Goal: Task Accomplishment & Management: Complete application form

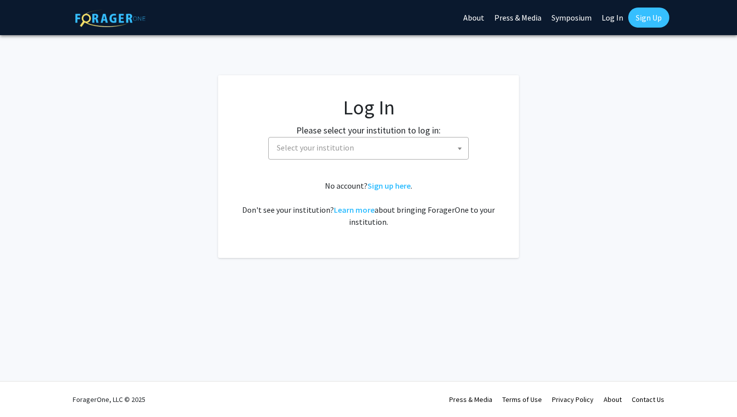
click at [366, 155] on span "Select your institution" at bounding box center [371, 147] width 196 height 21
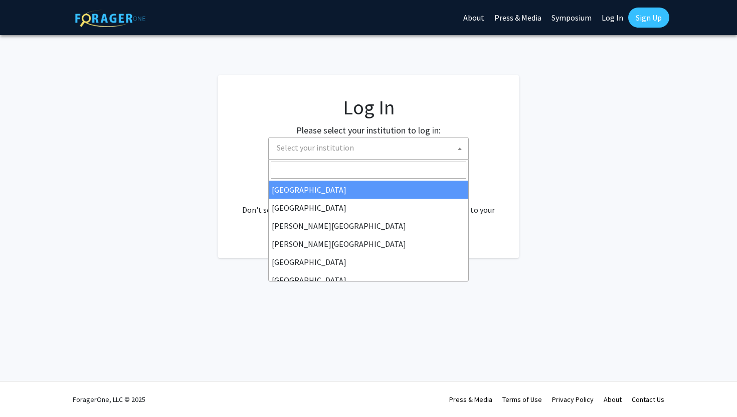
select select "34"
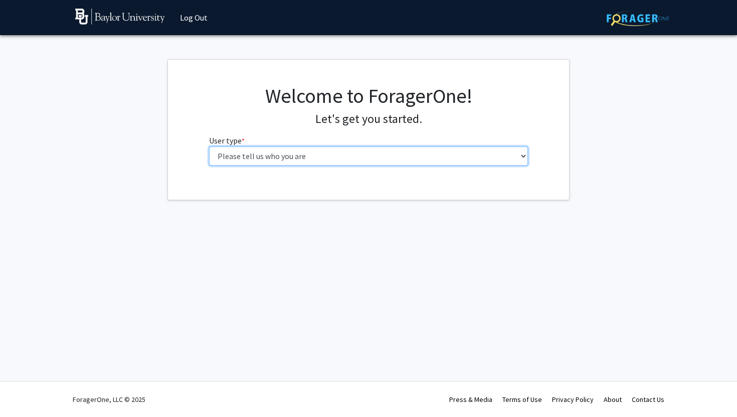
click at [329, 155] on select "Please tell us who you are Undergraduate Student Master's Student Doctoral Cand…" at bounding box center [368, 155] width 319 height 19
select select "1: undergrad"
click at [209, 146] on select "Please tell us who you are Undergraduate Student Master's Student Doctoral Cand…" at bounding box center [368, 155] width 319 height 19
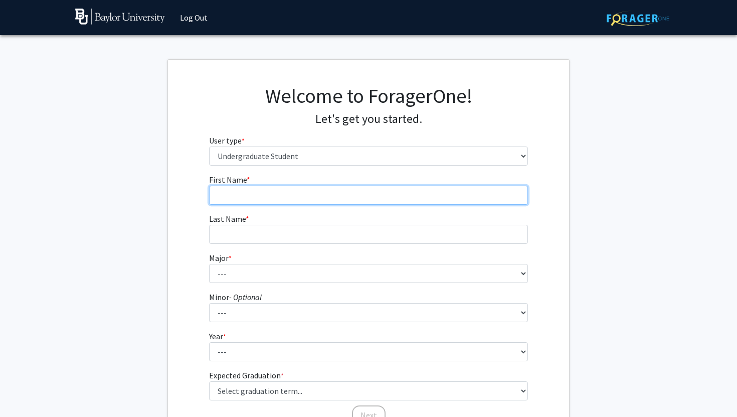
click at [330, 193] on input "First Name * required" at bounding box center [368, 195] width 319 height 19
type input "n"
type input "Noor"
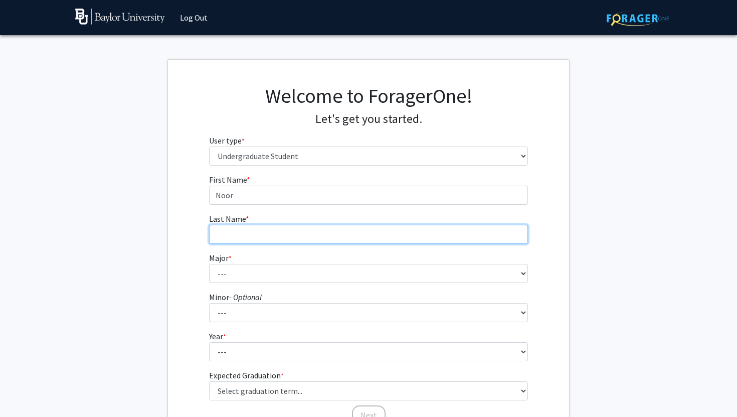
click at [327, 231] on input "Last Name * required" at bounding box center [368, 234] width 319 height 19
type input "[MEDICAL_DATA]"
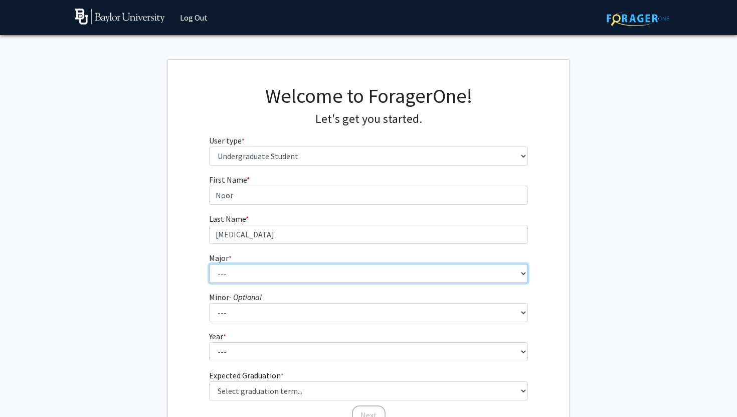
click at [317, 269] on select "--- Accounting American Studies Anthropology Apparel Design & Product Developme…" at bounding box center [368, 273] width 319 height 19
select select "95: 2760"
click at [209, 264] on select "--- Accounting American Studies Anthropology Apparel Design & Product Developme…" at bounding box center [368, 273] width 319 height 19
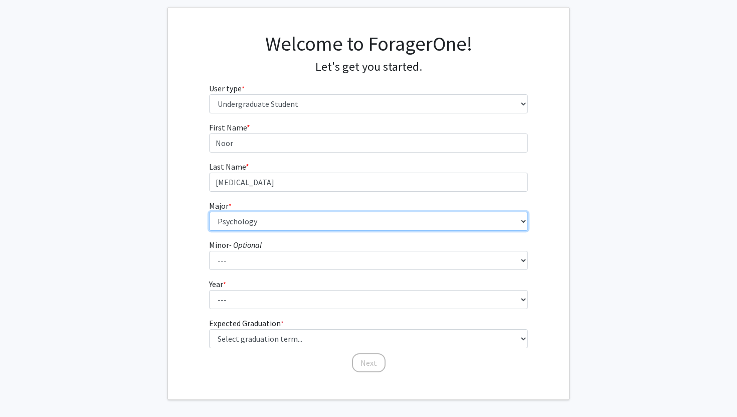
scroll to position [56, 0]
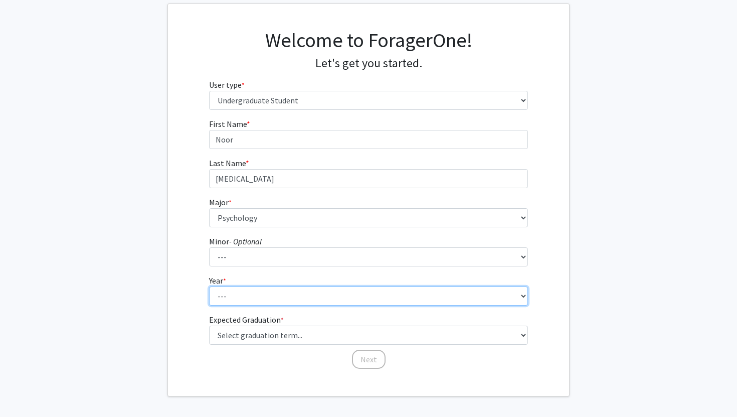
click at [293, 294] on select "--- First-year Sophomore Junior Senior Postbaccalaureate Certificate" at bounding box center [368, 295] width 319 height 19
select select "2: sophomore"
click at [209, 286] on select "--- First-year Sophomore Junior Senior Postbaccalaureate Certificate" at bounding box center [368, 295] width 319 height 19
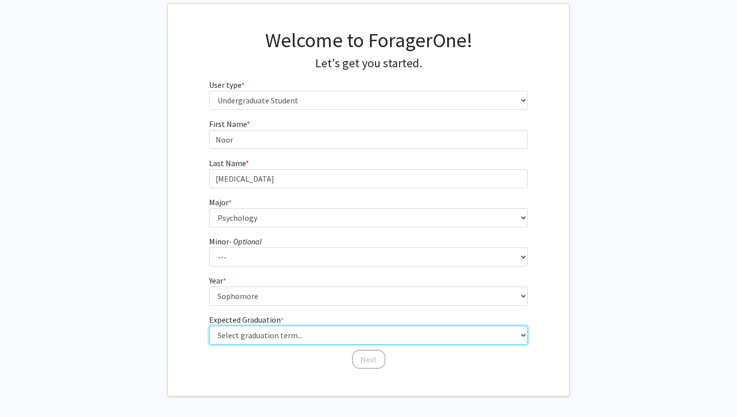
click at [283, 336] on select "Select graduation term... Spring 2025 Summer 2025 Fall 2025 Winter 2025 Spring …" at bounding box center [368, 334] width 319 height 19
select select "13: spring_2028"
click at [209, 325] on select "Select graduation term... Spring 2025 Summer 2025 Fall 2025 Winter 2025 Spring …" at bounding box center [368, 334] width 319 height 19
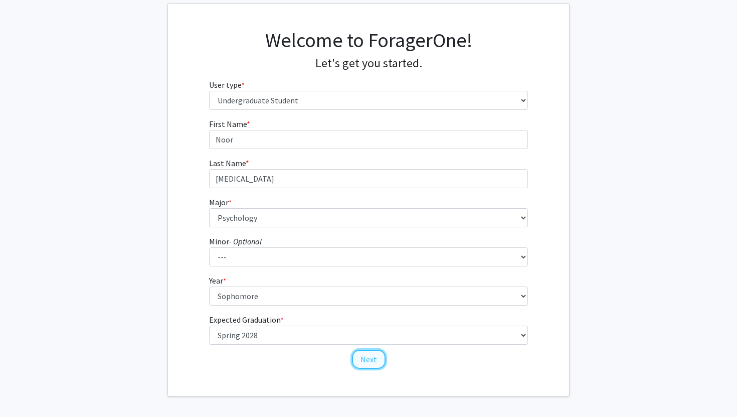
click at [368, 362] on button "Next" at bounding box center [369, 359] width 34 height 19
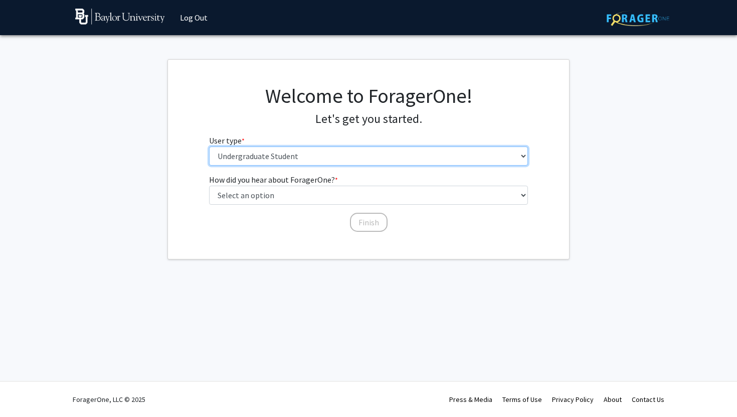
click at [373, 157] on select "Please tell us who you are Undergraduate Student Master's Student Doctoral Cand…" at bounding box center [368, 155] width 319 height 19
click at [209, 146] on select "Please tell us who you are Undergraduate Student Master's Student Doctoral Cand…" at bounding box center [368, 155] width 319 height 19
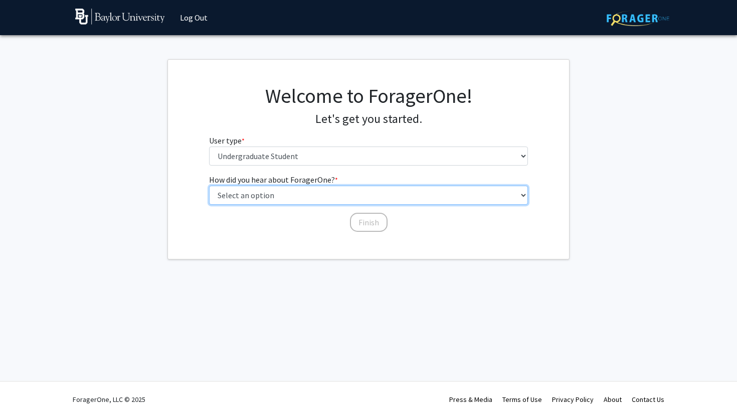
click at [358, 194] on select "Select an option Peer/student recommendation Faculty/staff recommendation Unive…" at bounding box center [368, 195] width 319 height 19
select select "2: faculty_recommendation"
click at [209, 186] on select "Select an option Peer/student recommendation Faculty/staff recommendation Unive…" at bounding box center [368, 195] width 319 height 19
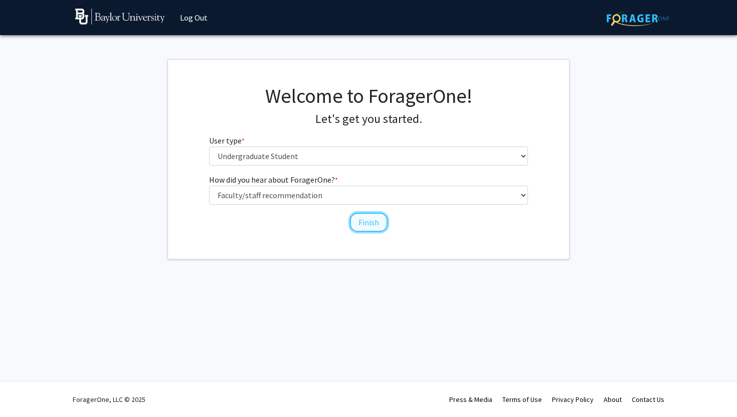
click at [353, 224] on button "Finish" at bounding box center [369, 222] width 38 height 19
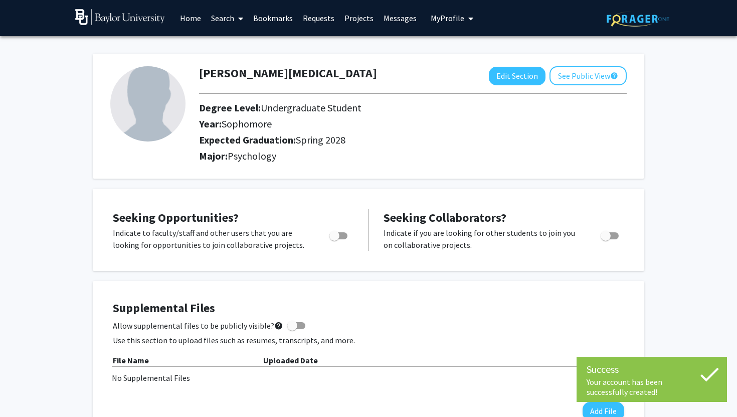
scroll to position [6, 0]
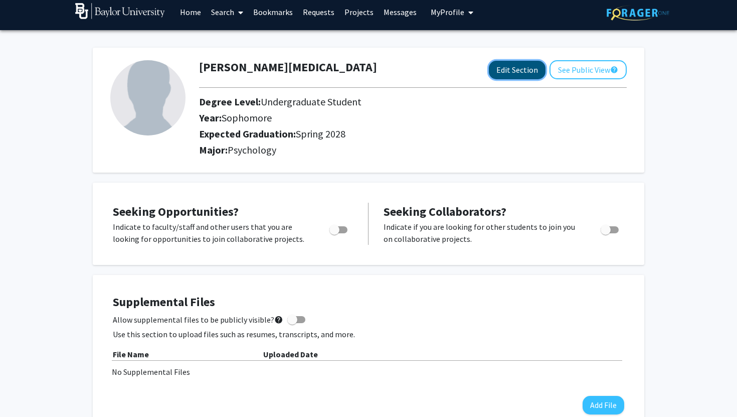
click at [514, 61] on button "Edit Section" at bounding box center [517, 70] width 57 height 19
select select "sophomore"
select select "41: spring_2028"
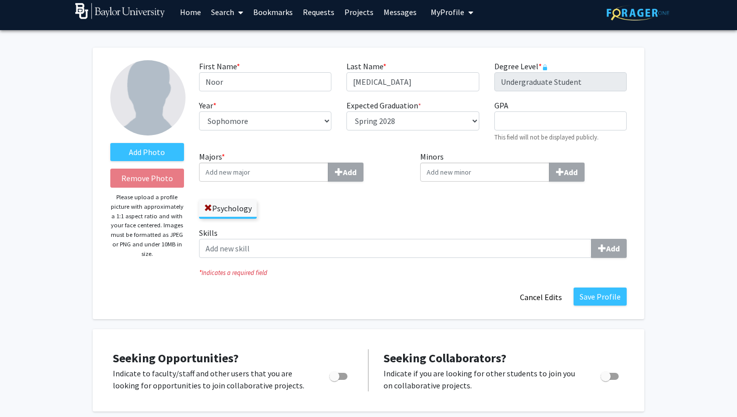
click at [438, 179] on input "Minors Add" at bounding box center [484, 171] width 129 height 19
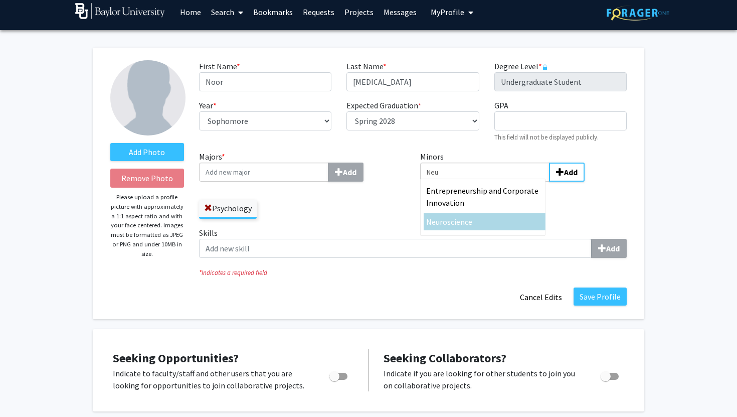
type input "Neu"
click at [463, 225] on span "roscience" at bounding box center [456, 222] width 33 height 10
click at [463, 182] on input "Neu" at bounding box center [484, 171] width 129 height 19
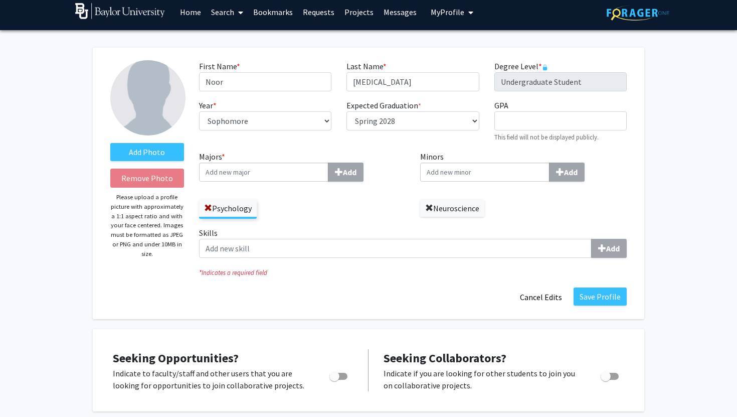
click at [430, 205] on span at bounding box center [429, 208] width 8 height 8
click at [288, 173] on input "Majors * Add" at bounding box center [263, 171] width 129 height 19
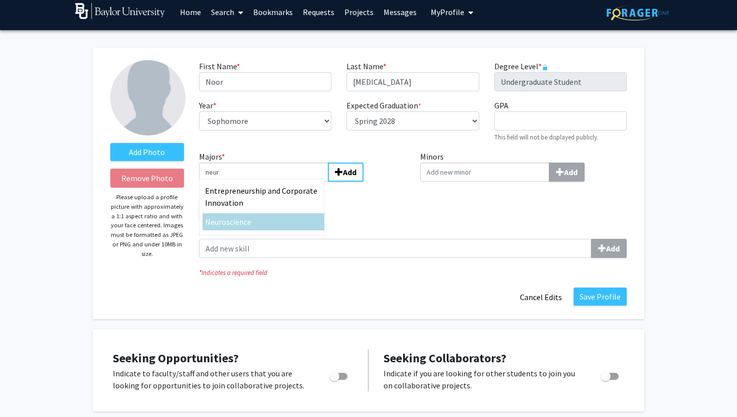
type input "neur"
click at [275, 219] on div "Neur oscience" at bounding box center [263, 222] width 117 height 12
click at [275, 182] on input "neur" at bounding box center [263, 171] width 129 height 19
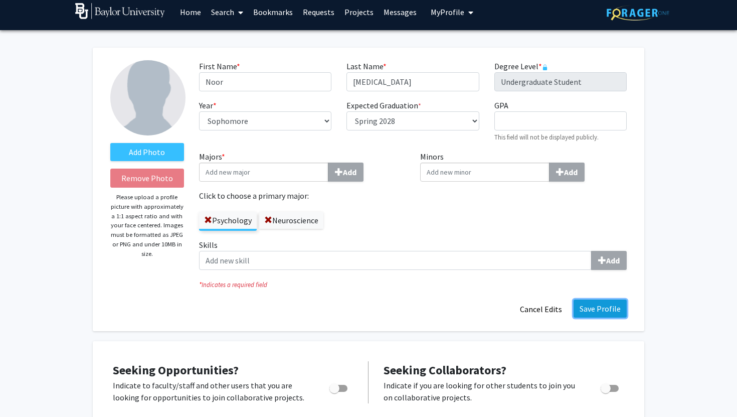
click at [620, 310] on button "Save Profile" at bounding box center [600, 308] width 53 height 18
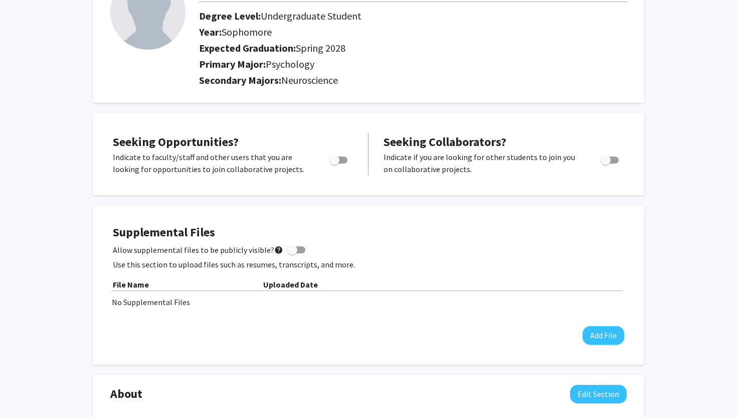
scroll to position [104, 0]
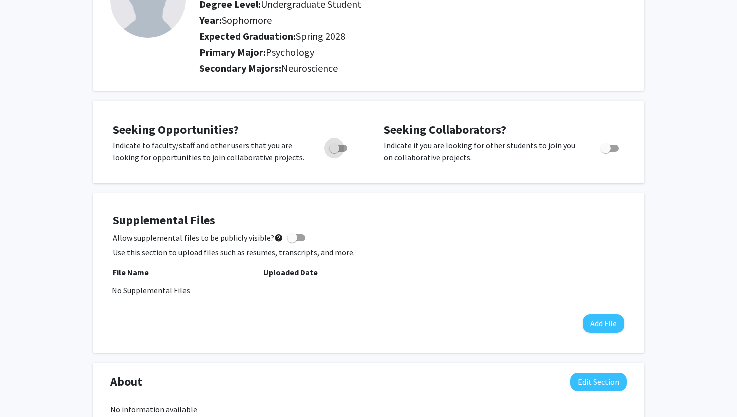
click at [342, 146] on span "Toggle" at bounding box center [338, 147] width 18 height 7
click at [335, 151] on input "Are you actively seeking opportunities?" at bounding box center [334, 151] width 1 height 1
checkbox input "true"
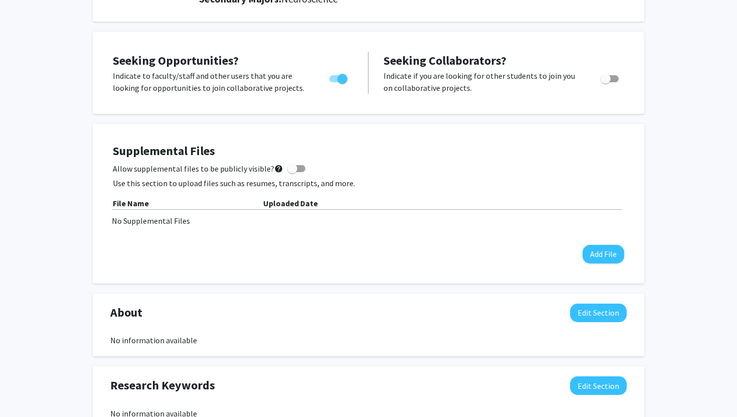
scroll to position [0, 0]
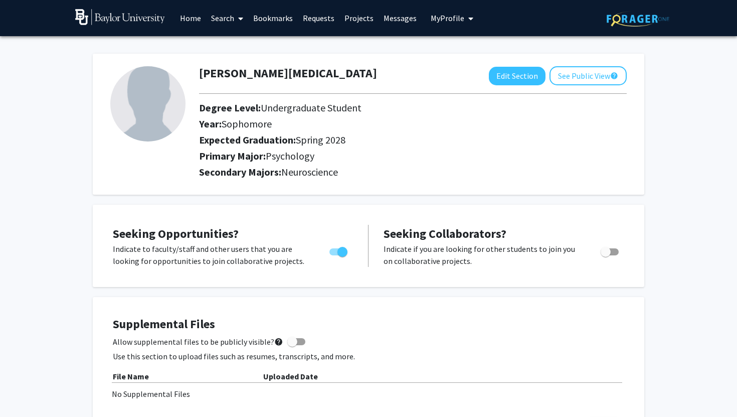
click at [516, 65] on div "Noor [MEDICAL_DATA] Edit Section See Public View help Degree Level: Undergradua…" at bounding box center [369, 124] width 552 height 141
click at [520, 76] on button "Edit Section" at bounding box center [517, 76] width 57 height 19
select select "sophomore"
select select "41: spring_2028"
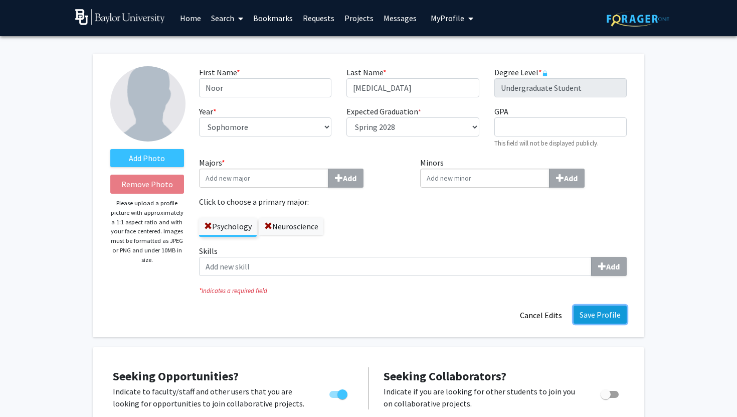
click at [601, 312] on button "Save Profile" at bounding box center [600, 314] width 53 height 18
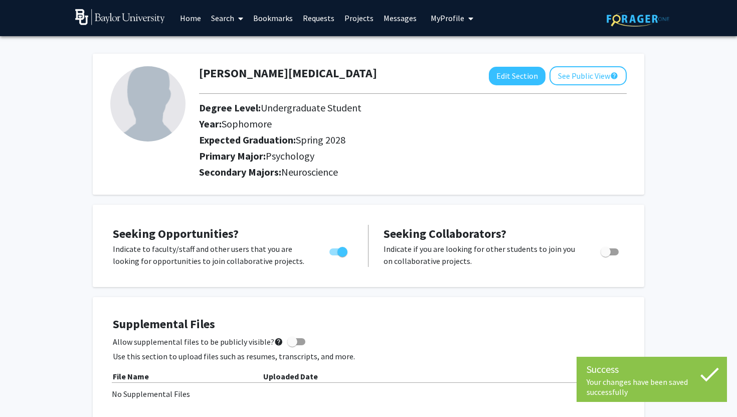
click at [439, 20] on span "My Profile" at bounding box center [448, 18] width 34 height 10
